Goal: Task Accomplishment & Management: Use online tool/utility

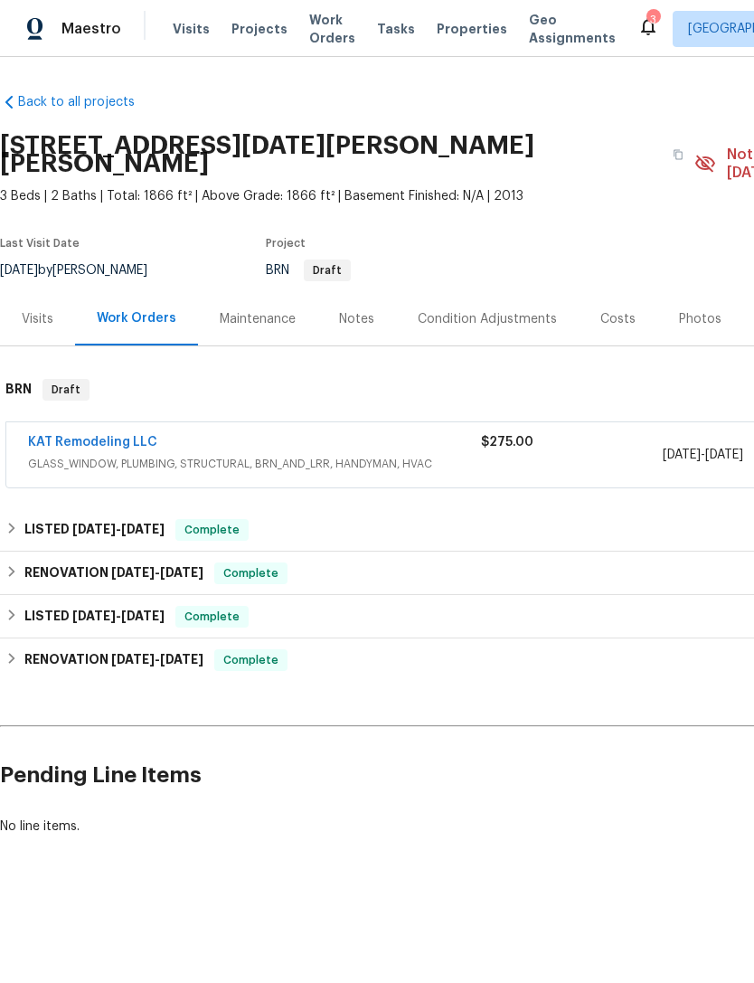
click at [340, 433] on div "KAT Remodeling LLC" at bounding box center [254, 444] width 453 height 22
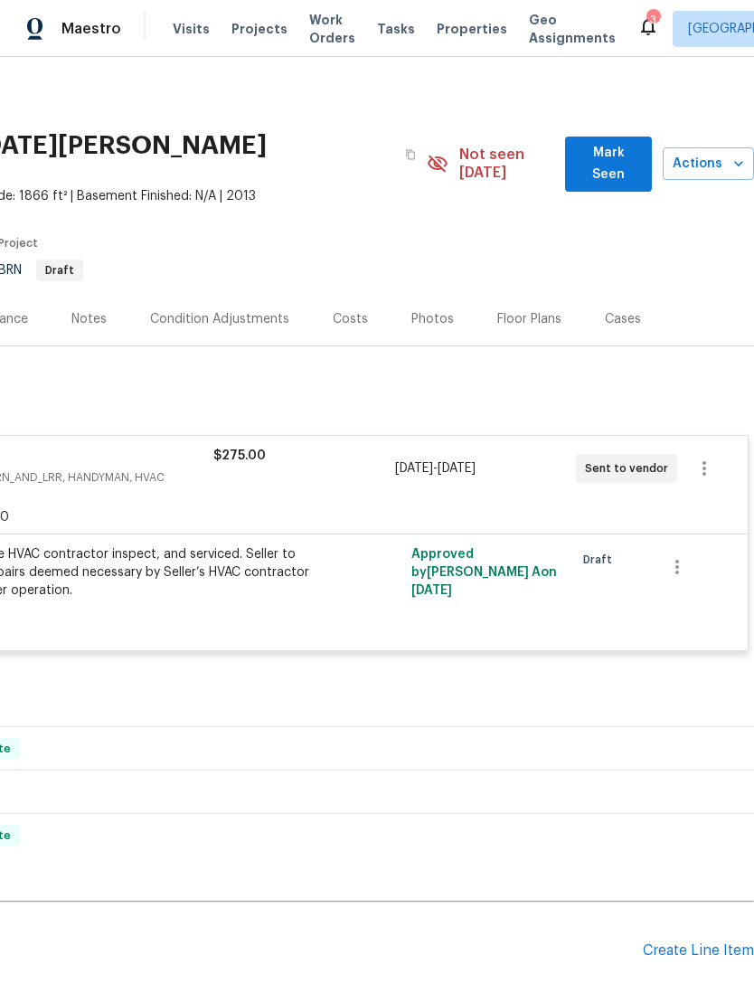
scroll to position [0, 268]
click at [713, 458] on icon "button" at bounding box center [705, 469] width 22 height 22
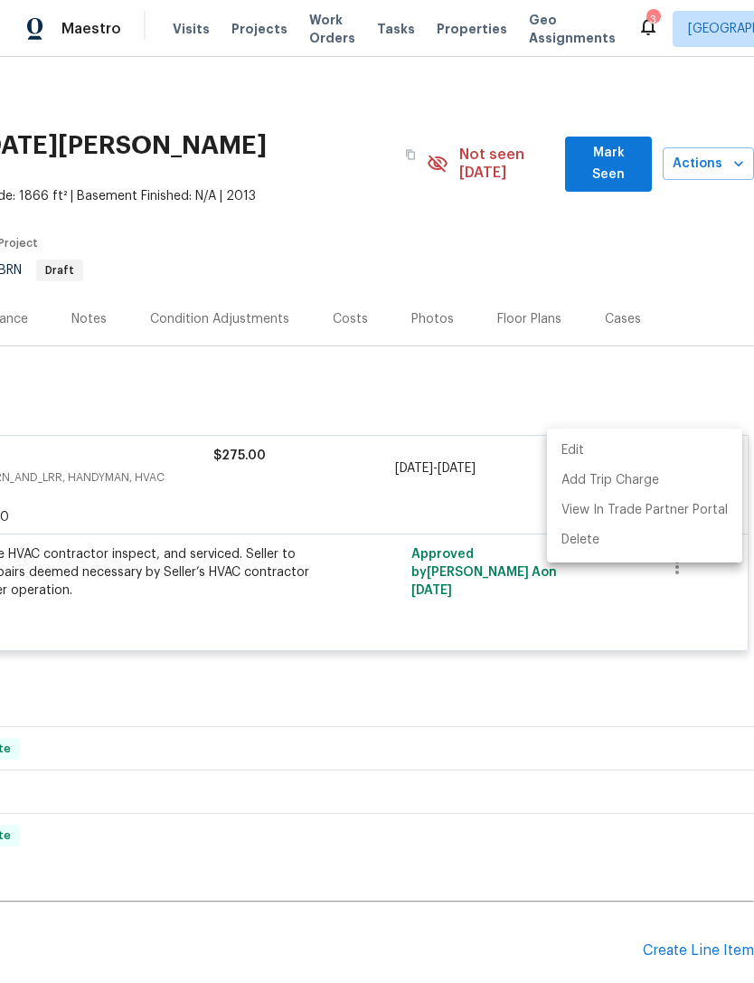
click at [659, 448] on li "Edit" at bounding box center [644, 451] width 195 height 30
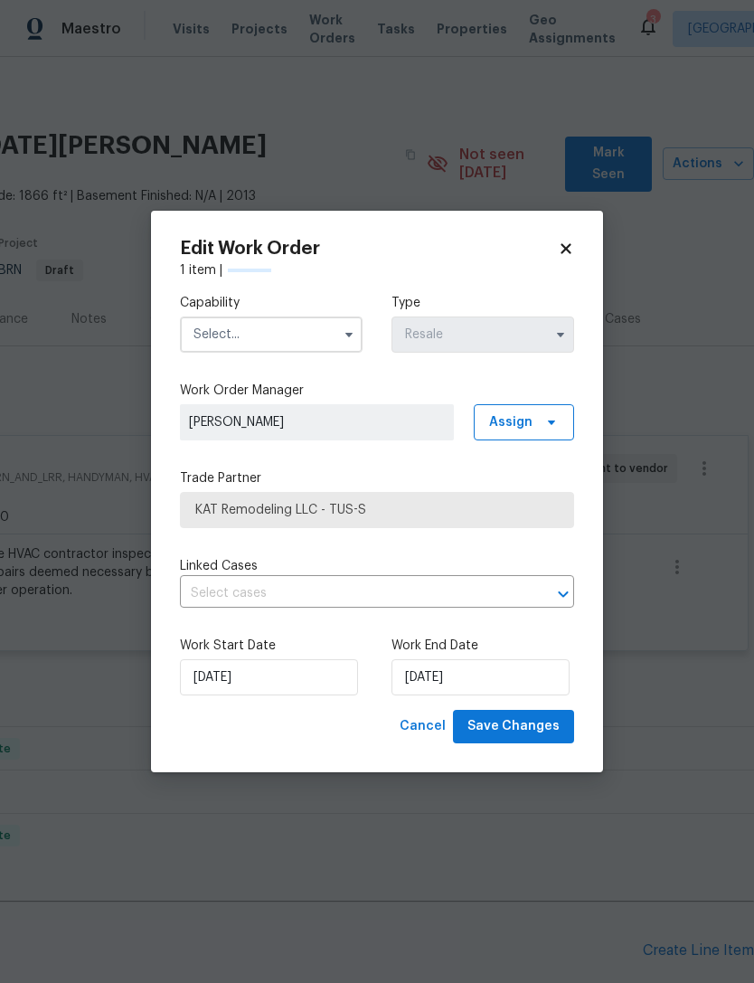
click at [318, 327] on input "text" at bounding box center [271, 335] width 183 height 36
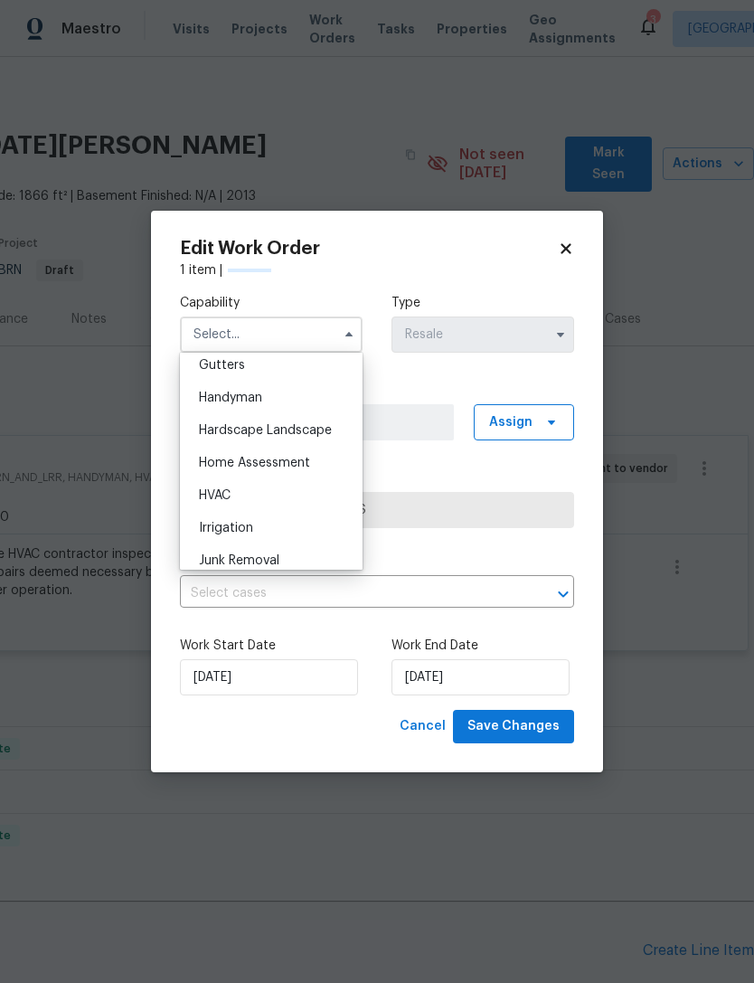
scroll to position [974, 0]
click at [241, 488] on div "HVAC" at bounding box center [272, 492] width 174 height 33
type input "HVAC"
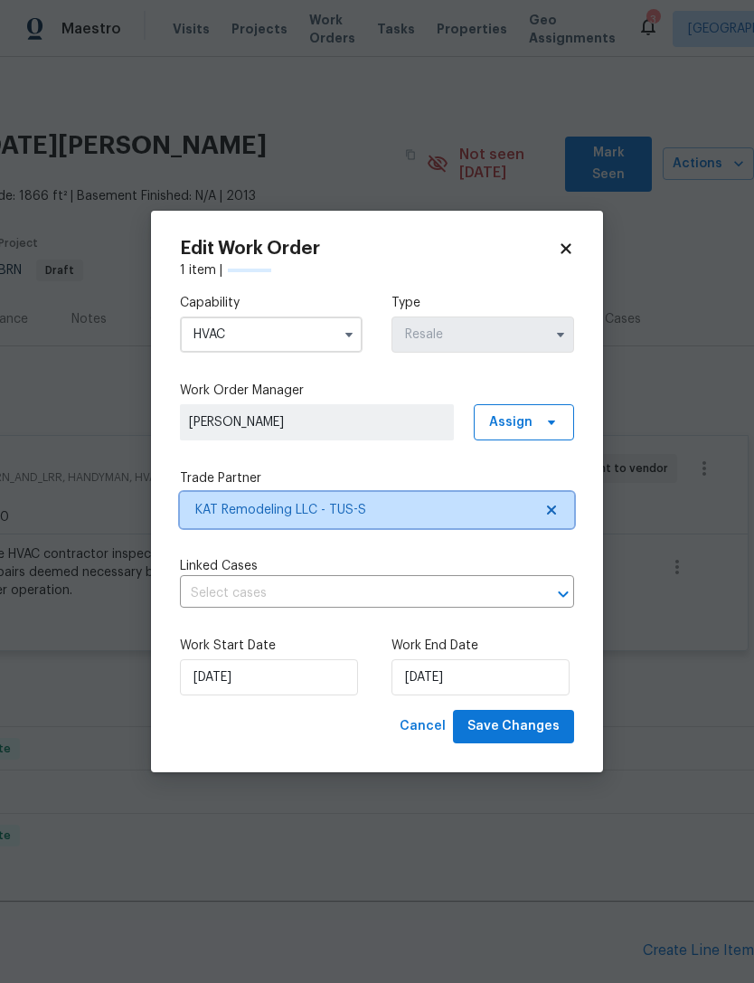
click at [507, 504] on span "KAT Remodeling LLC - TUS-S" at bounding box center [363, 510] width 337 height 18
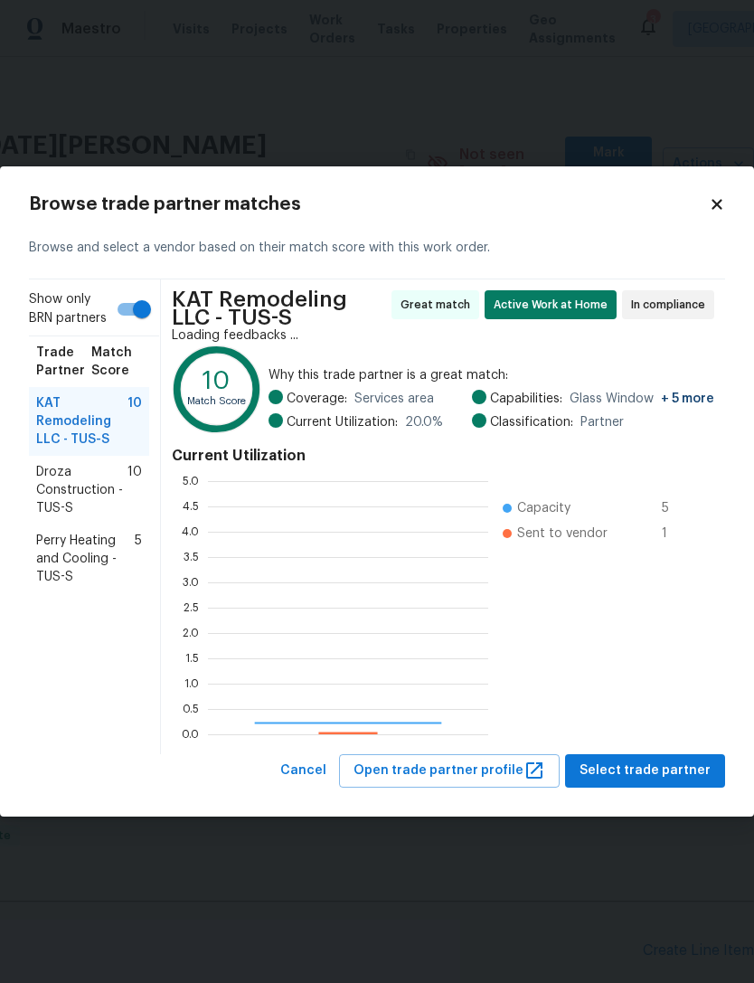
scroll to position [253, 280]
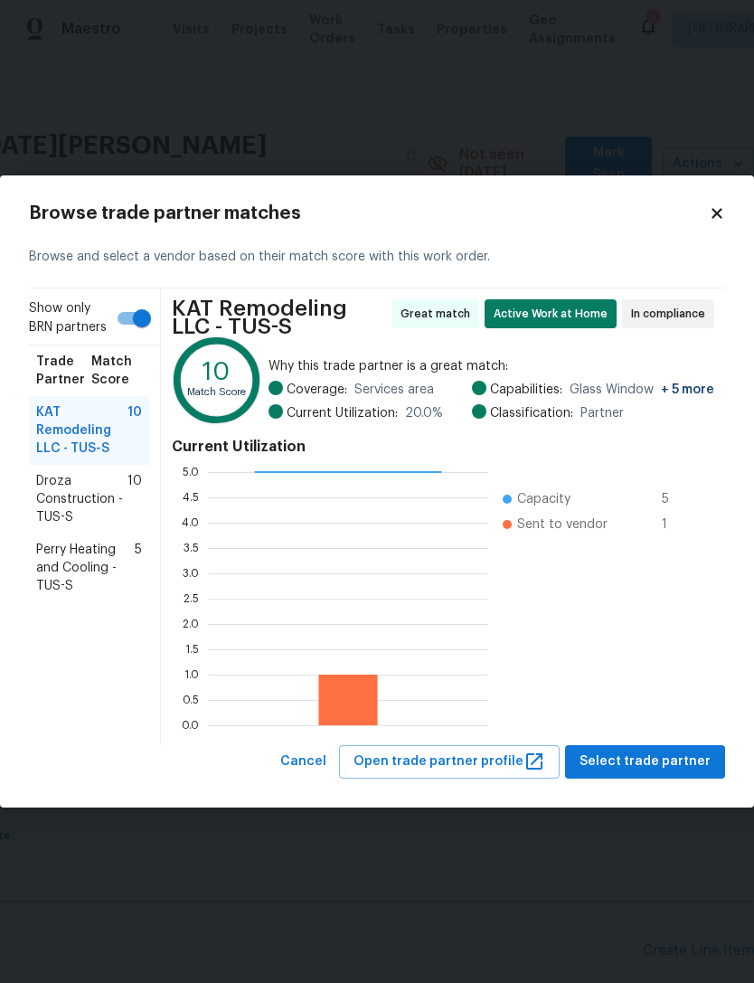
click at [137, 330] on input "Show only BRN partners" at bounding box center [141, 318] width 103 height 34
checkbox input "false"
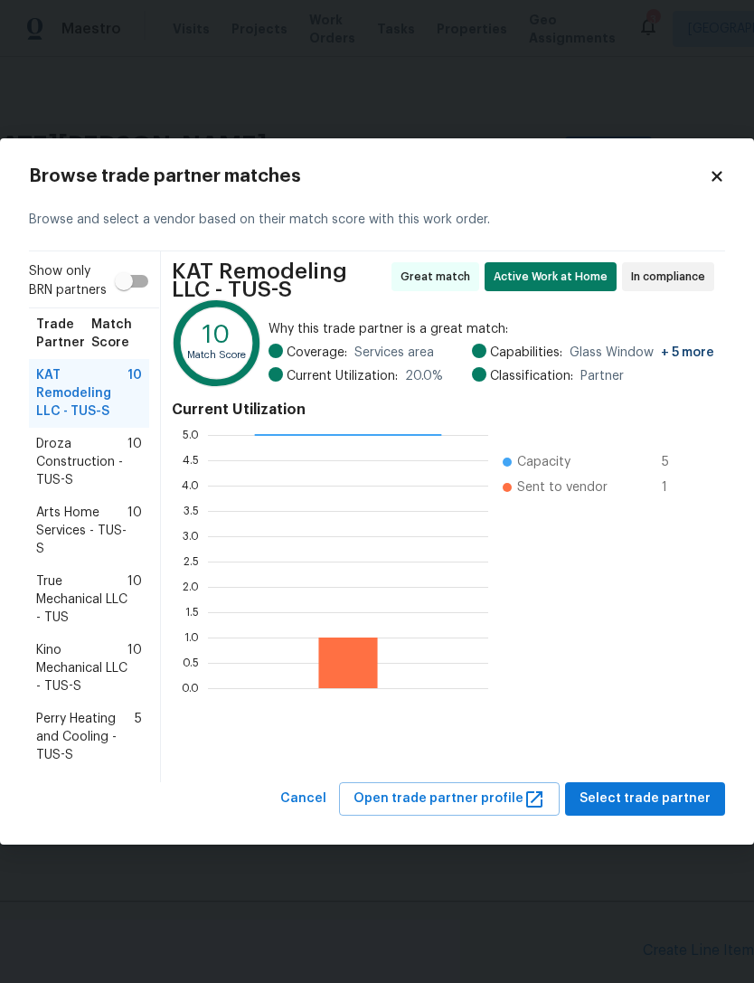
click at [98, 603] on span "True Mechanical LLC - TUS" at bounding box center [81, 600] width 91 height 54
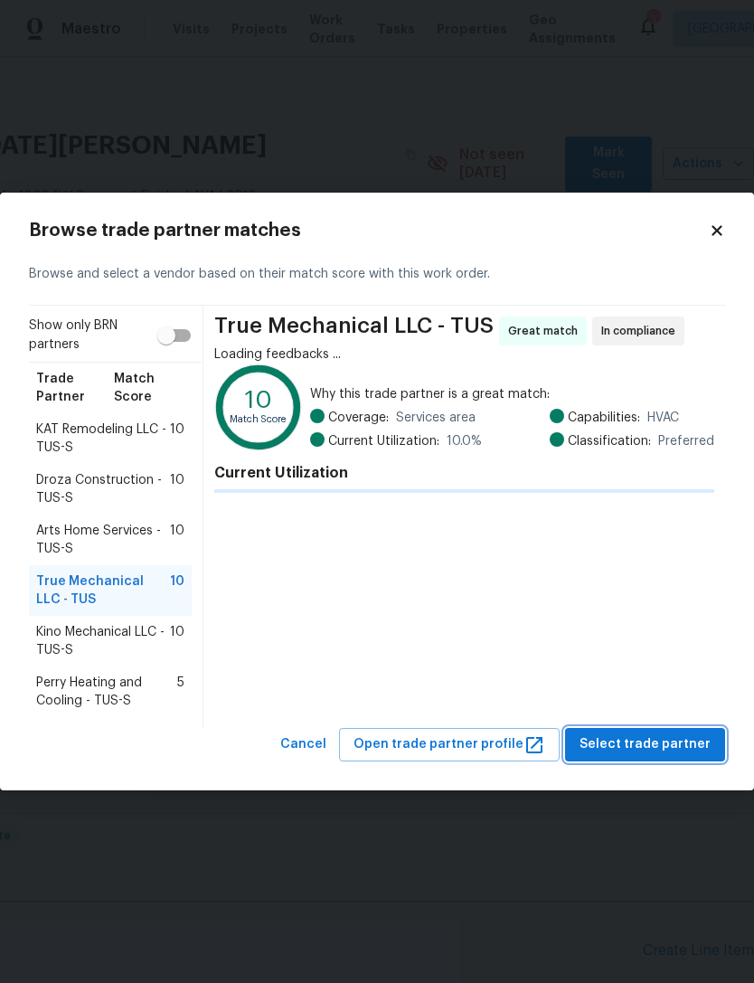
click at [646, 734] on span "Select trade partner" at bounding box center [645, 745] width 131 height 23
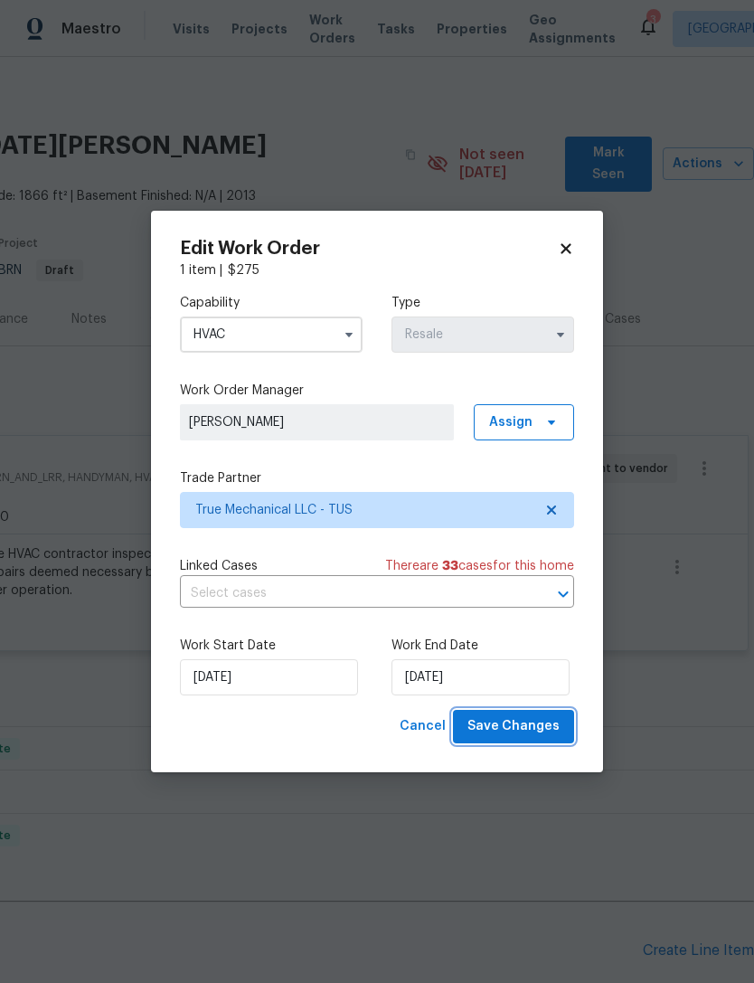
click at [528, 716] on button "Save Changes" at bounding box center [513, 726] width 121 height 33
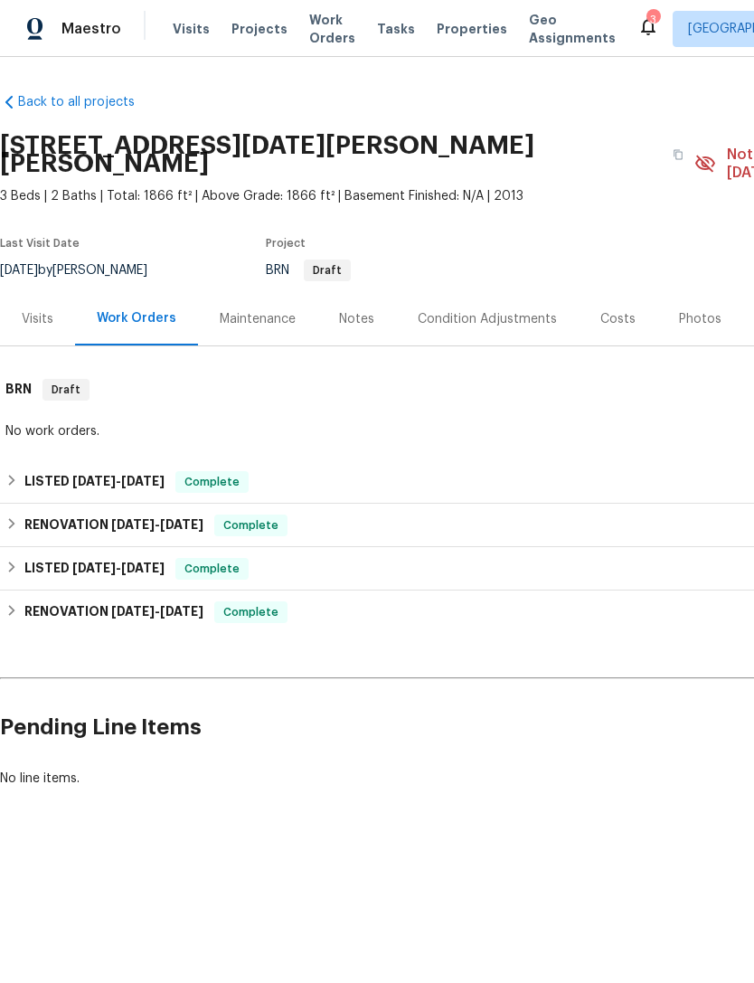
scroll to position [0, 0]
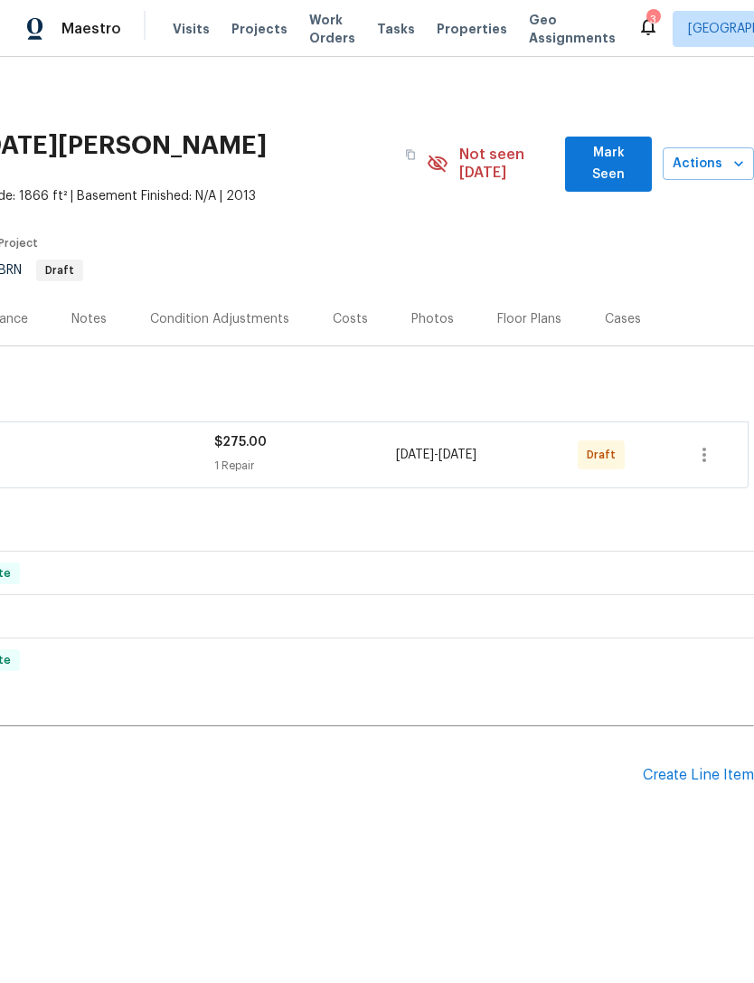
scroll to position [0, 268]
click at [703, 444] on icon "button" at bounding box center [705, 455] width 22 height 22
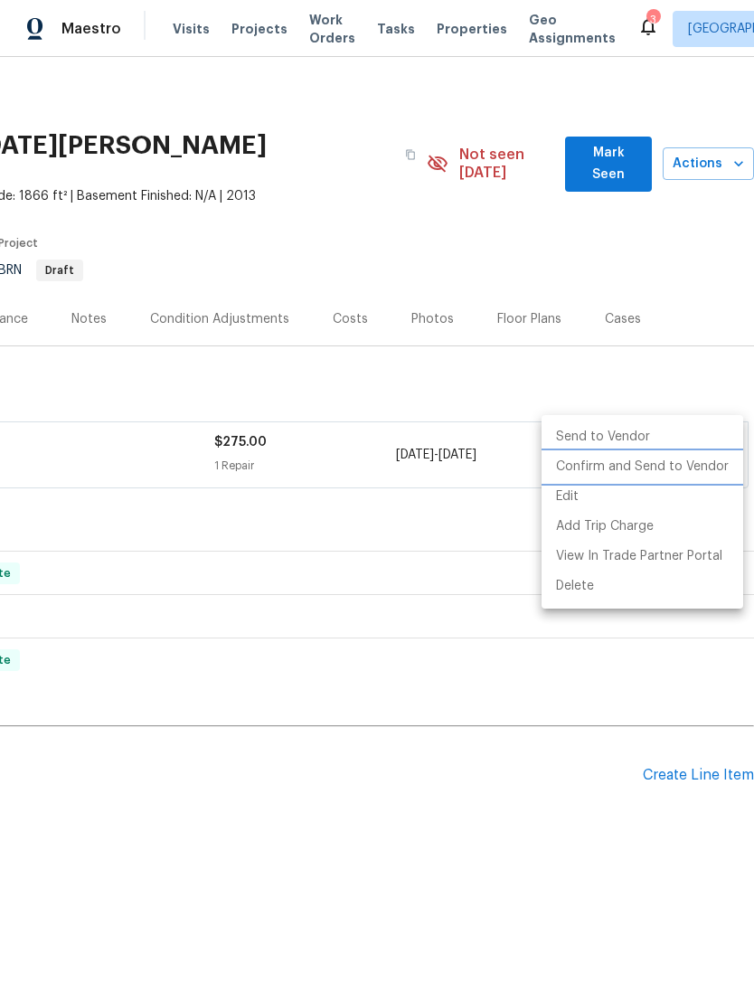
click at [678, 465] on li "Confirm and Send to Vendor" at bounding box center [643, 467] width 202 height 30
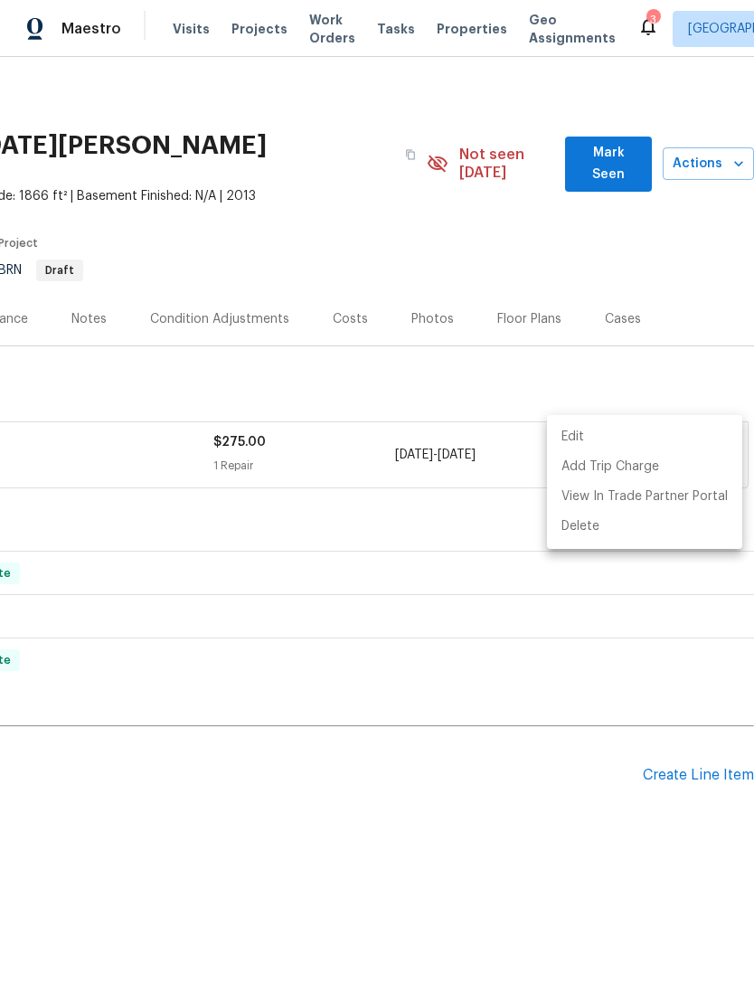
click at [528, 671] on div at bounding box center [377, 491] width 754 height 983
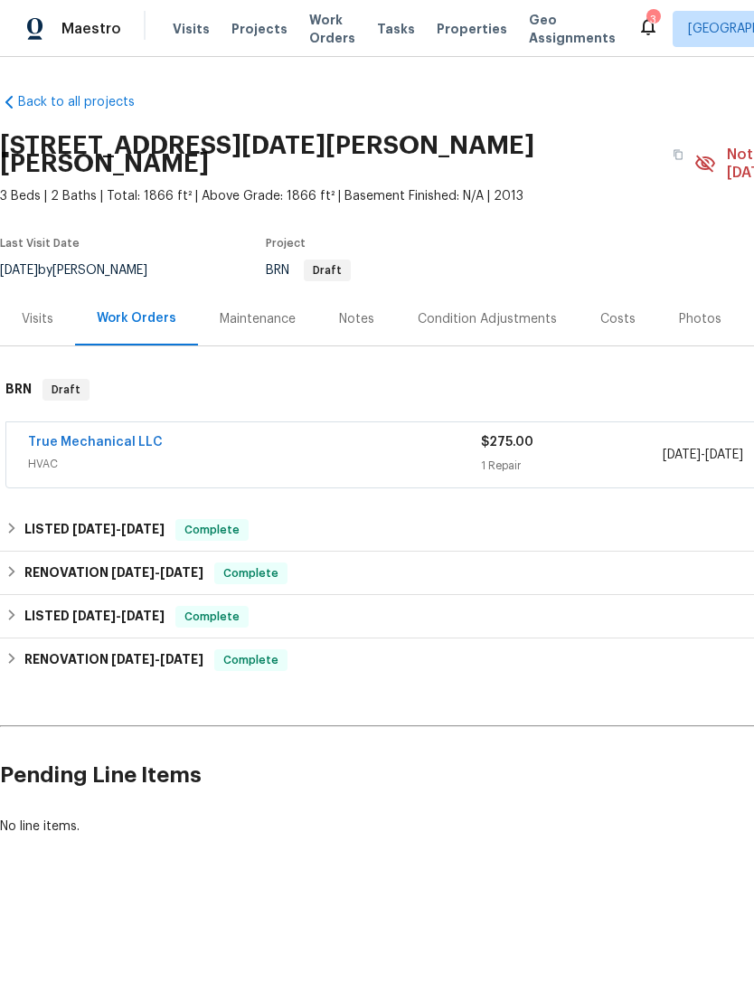
scroll to position [0, 0]
click at [353, 310] on div "Notes" at bounding box center [356, 319] width 35 height 18
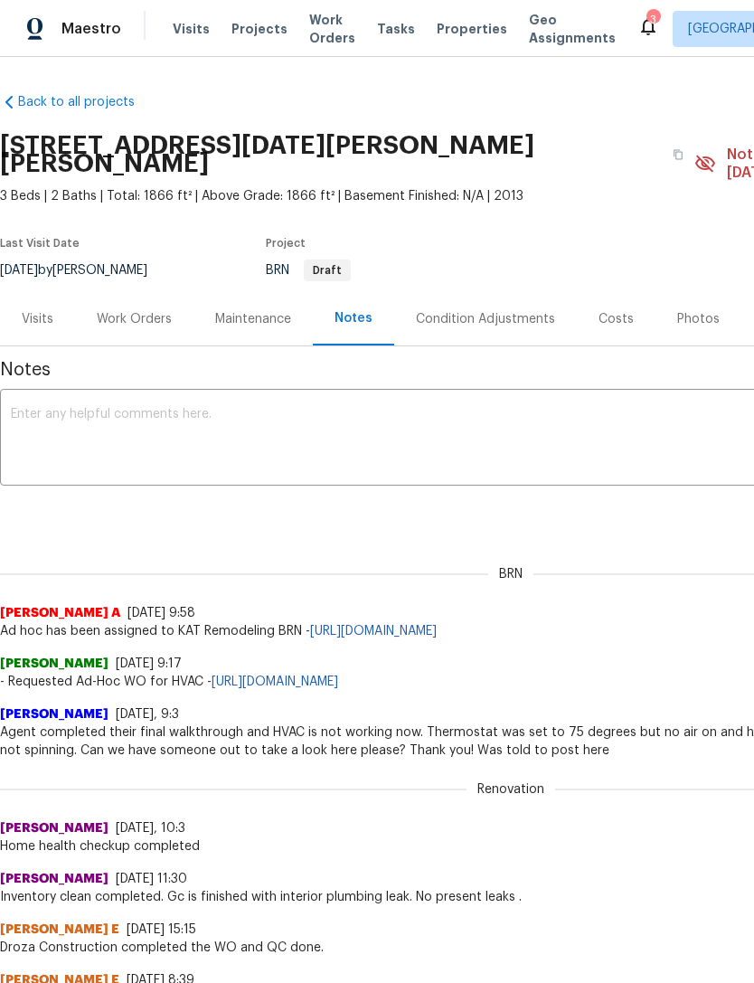
click at [117, 408] on textarea at bounding box center [511, 439] width 1001 height 63
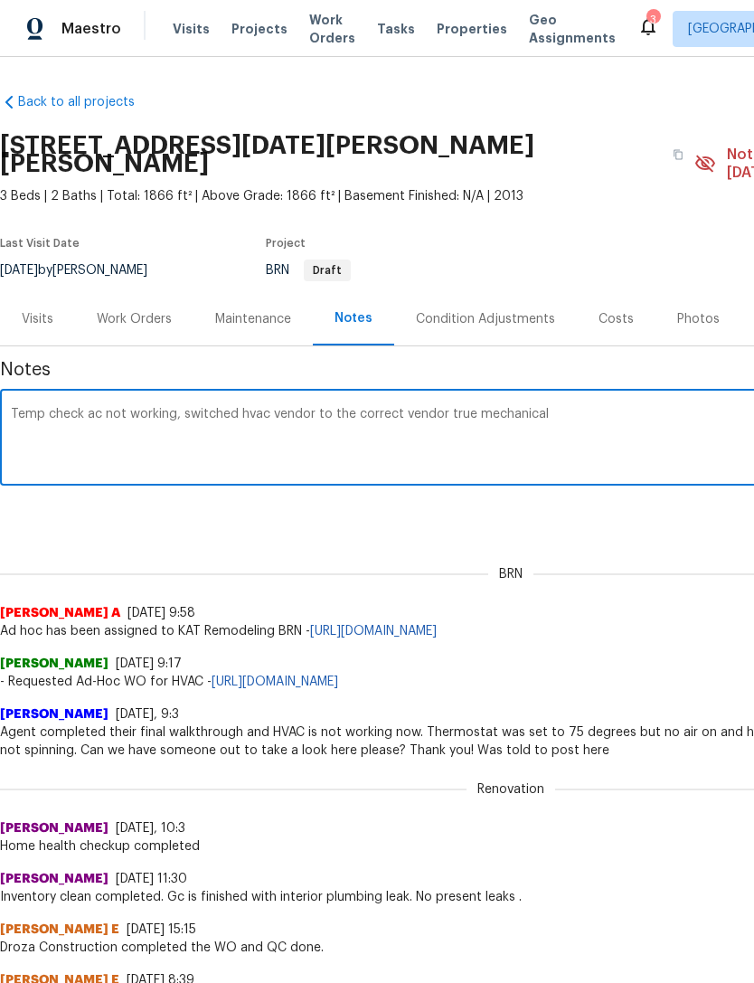
type textarea "Temp check ac not working, switched hvac vendor to the correct vendor true mech…"
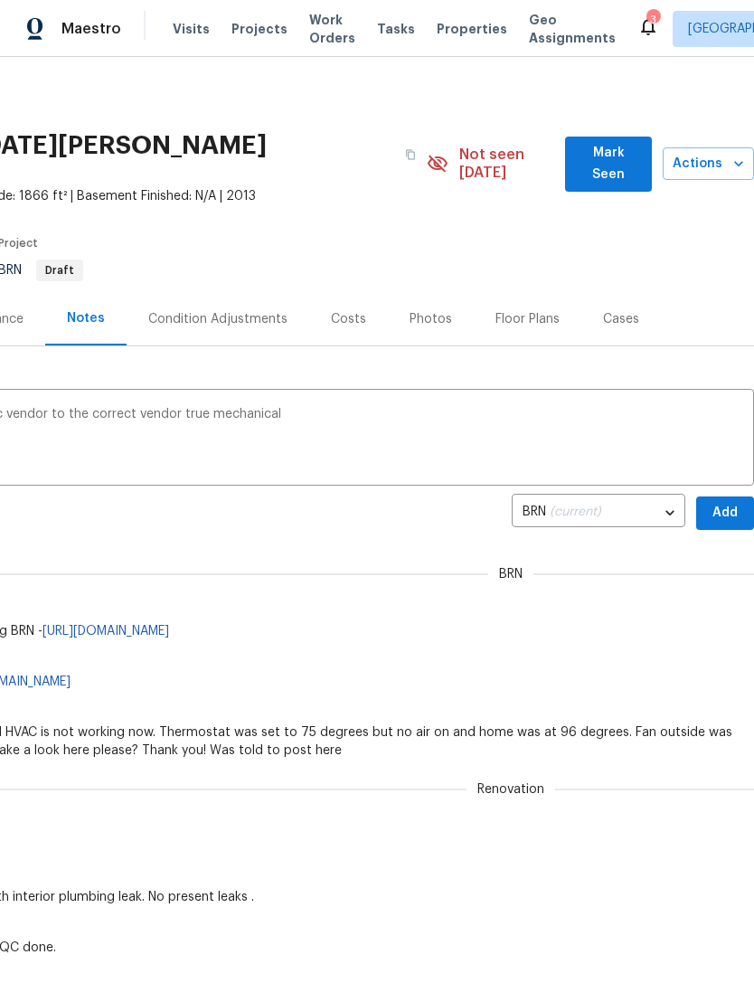
scroll to position [0, 268]
click at [733, 502] on span "Add" at bounding box center [725, 513] width 29 height 23
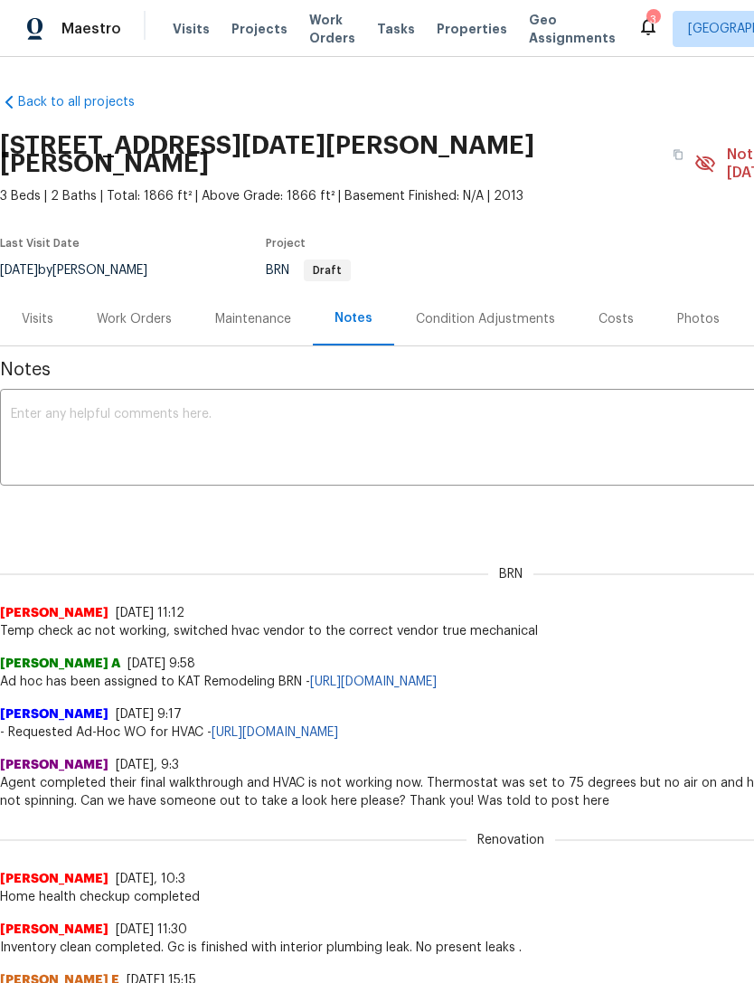
scroll to position [0, 0]
click at [662, 147] on button "button" at bounding box center [678, 154] width 33 height 33
